Goal: Transaction & Acquisition: Purchase product/service

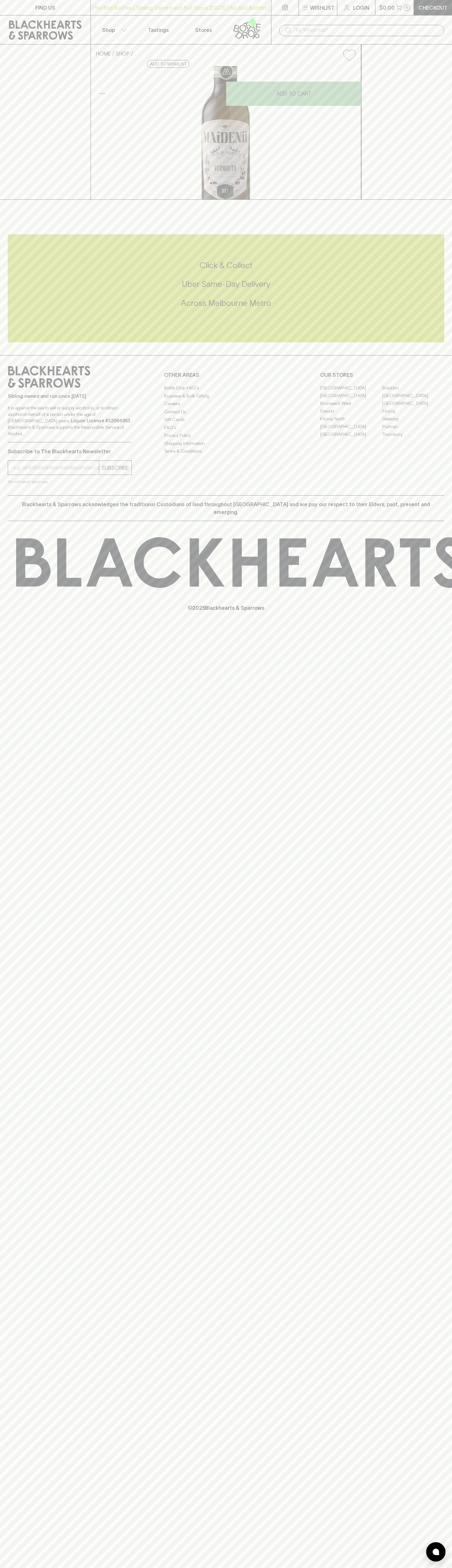
click at [400, 19] on div "​" at bounding box center [361, 30] width 181 height 29
click at [429, 71] on div "HOME SHOP Maidenii Dry Vermouth (Half Bottle) $32.00 Add to wishlist No Further…" at bounding box center [226, 122] width 452 height 155
click at [141, 1567] on html "FIND US | No Bad Bottles | Sibling Owned and Run Since [DATE] | No Bad Bottles …" at bounding box center [226, 784] width 452 height 1568
click at [18, 917] on div "FIND US | No Bad Bottles | Sibling Owned and Run Since [DATE] | No Bad Bottles …" at bounding box center [226, 784] width 452 height 1568
